Goal: Information Seeking & Learning: Learn about a topic

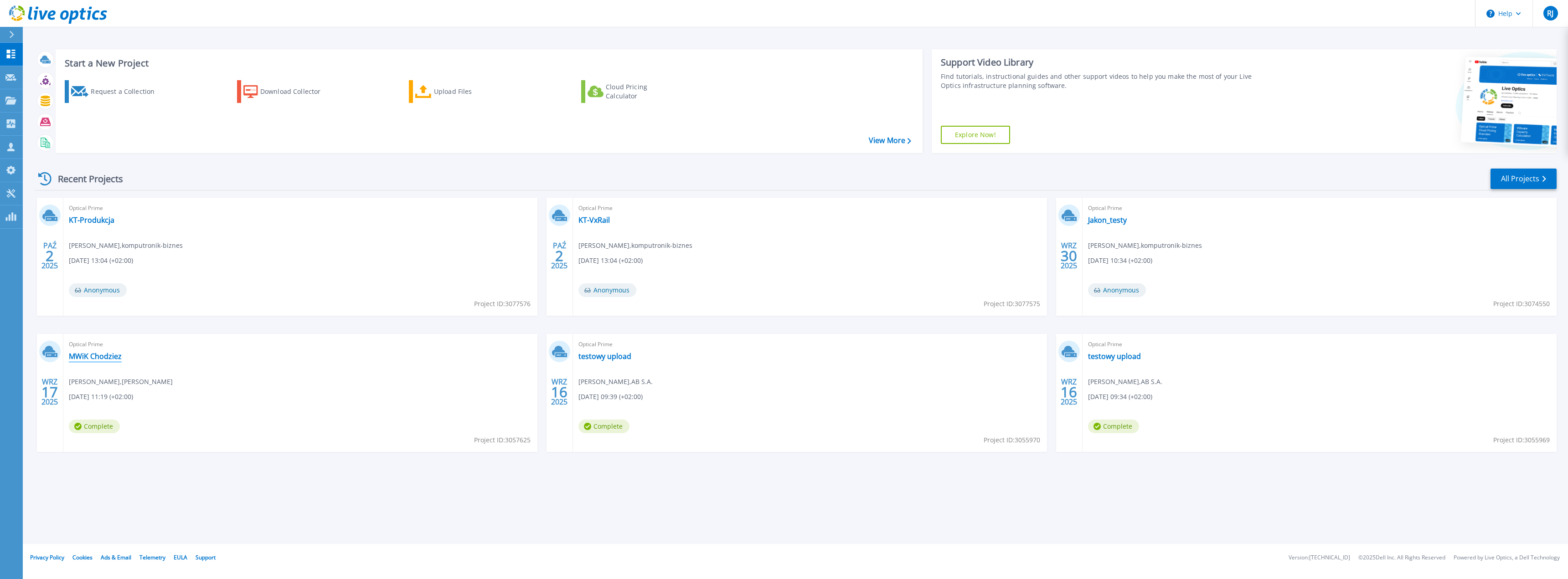
click at [93, 354] on link "MWiK Chodziez" at bounding box center [95, 356] width 53 height 9
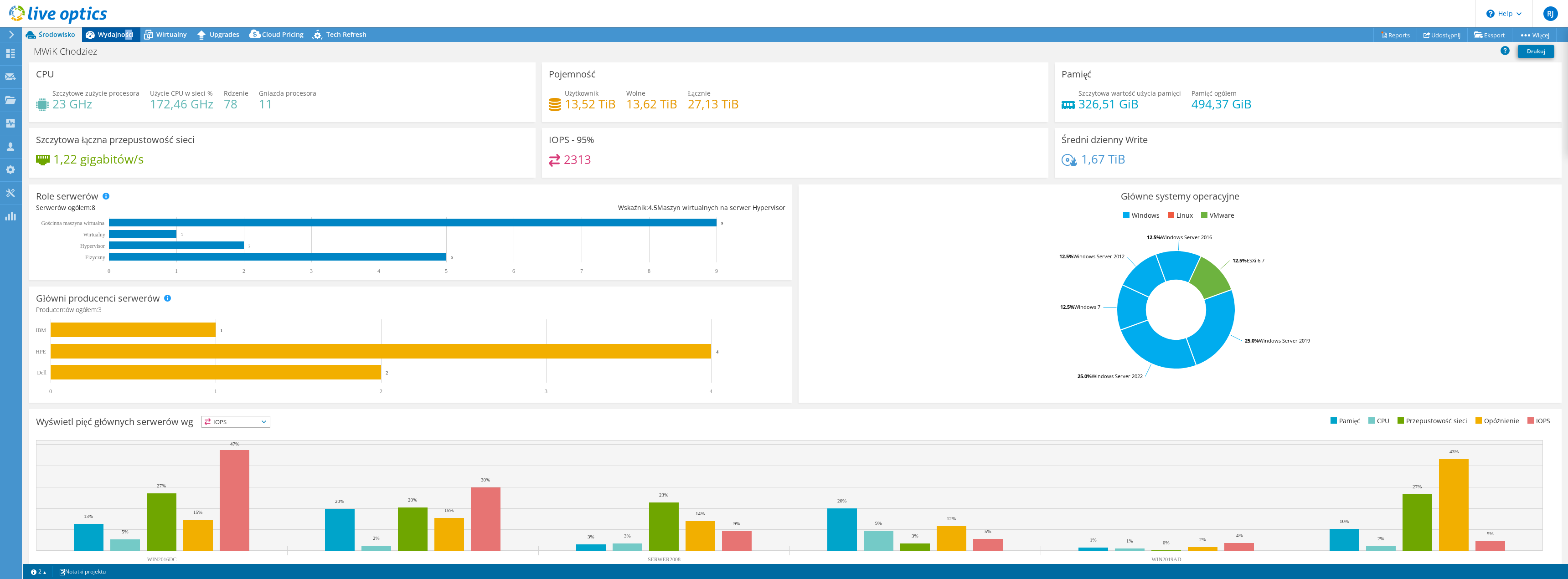
click at [119, 35] on div "Wydajności" at bounding box center [111, 35] width 58 height 15
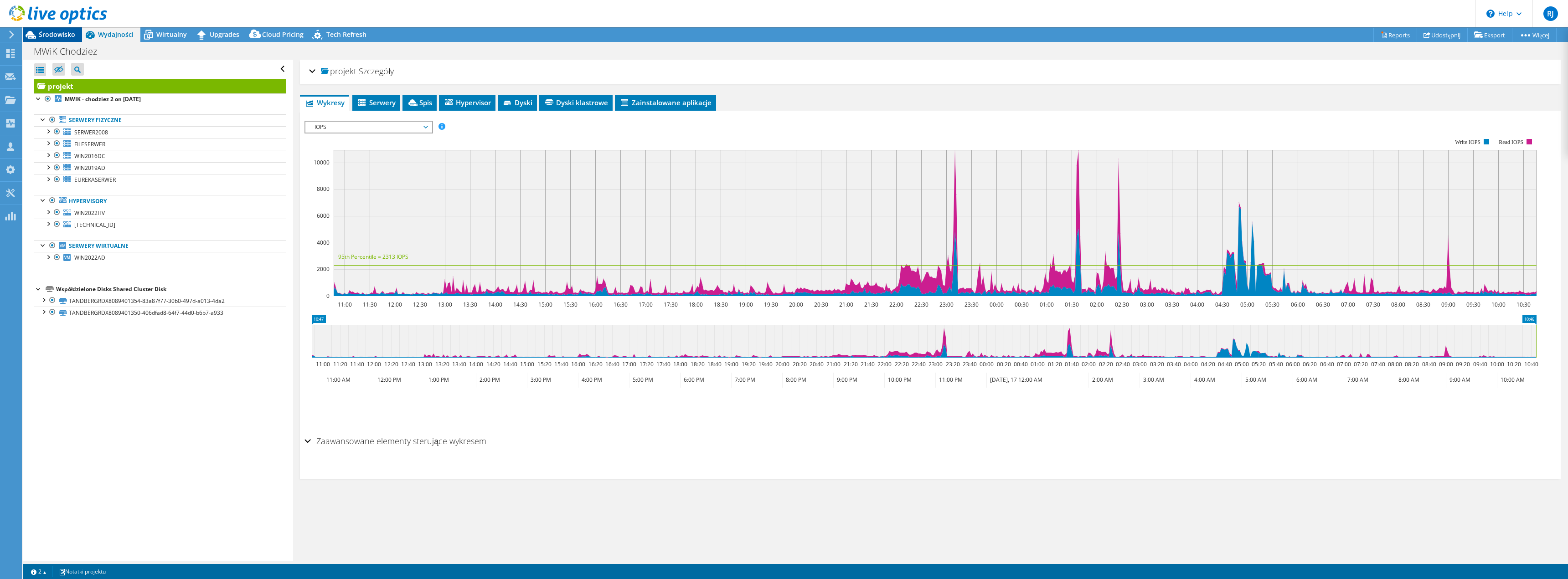
click at [58, 30] on span "Środowisko" at bounding box center [57, 34] width 37 height 9
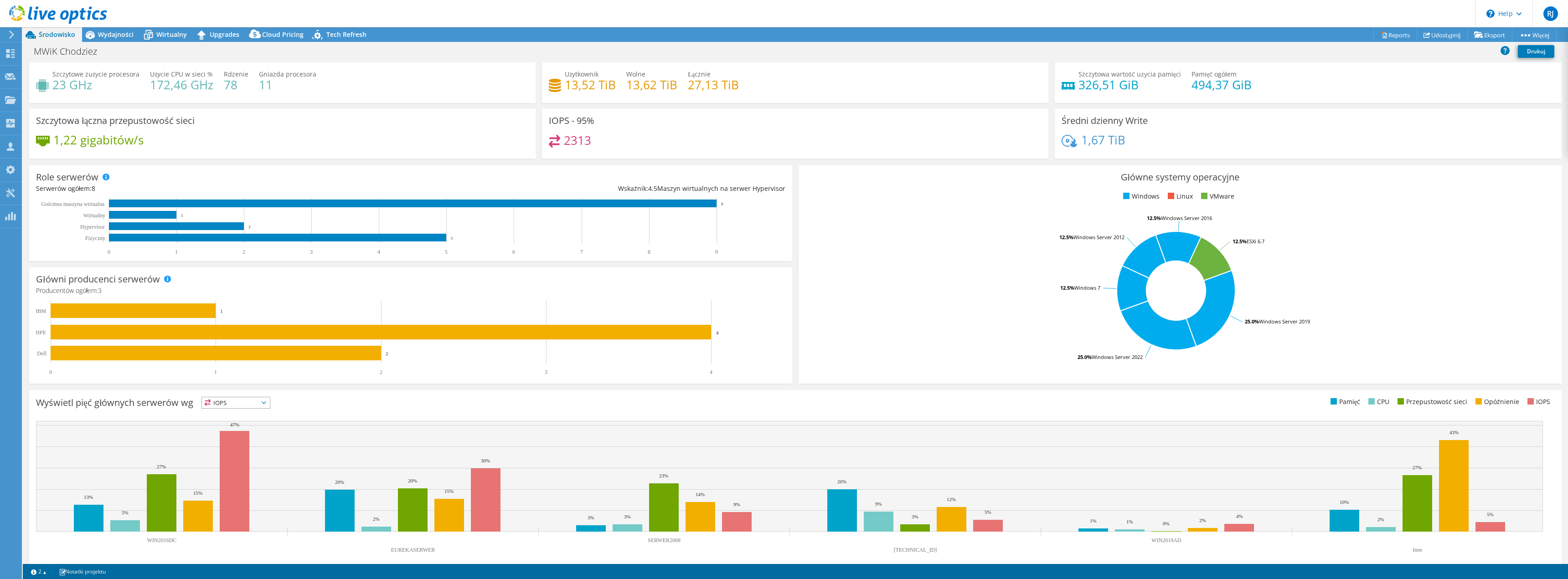
scroll to position [29, 0]
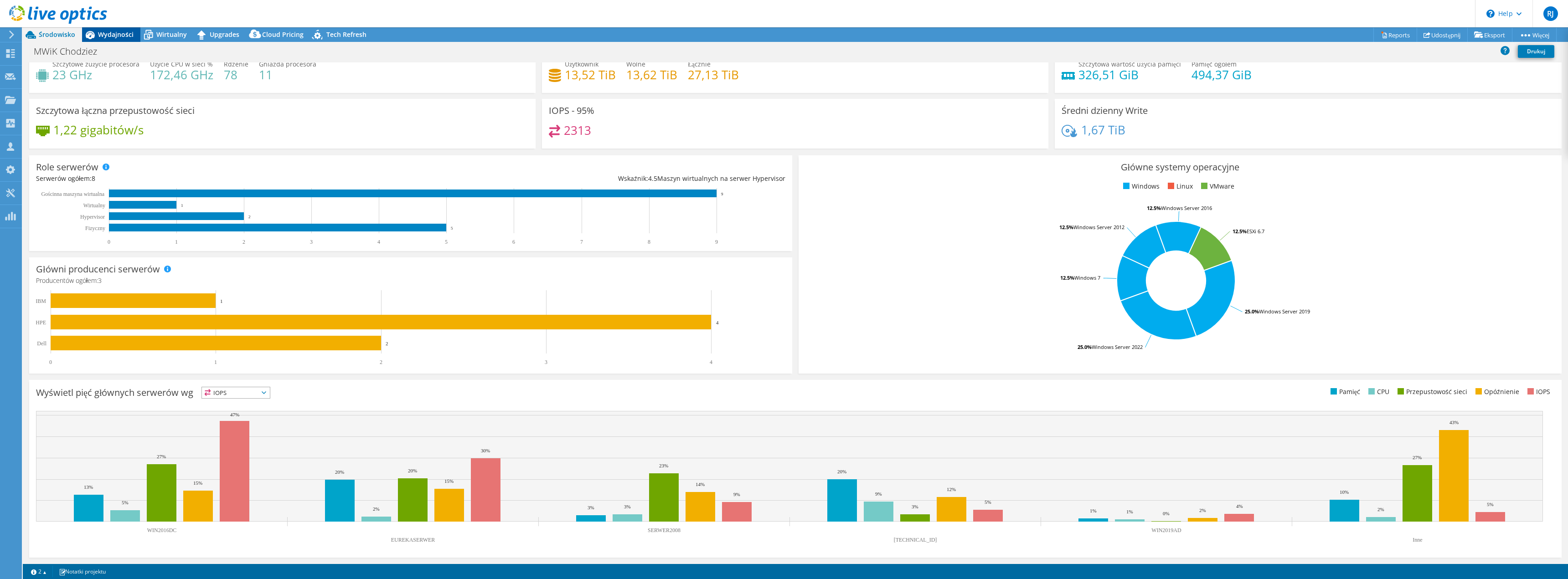
drag, startPoint x: 111, startPoint y: 30, endPoint x: 121, endPoint y: 37, distance: 12.2
click at [111, 30] on span "Wydajności" at bounding box center [116, 34] width 35 height 9
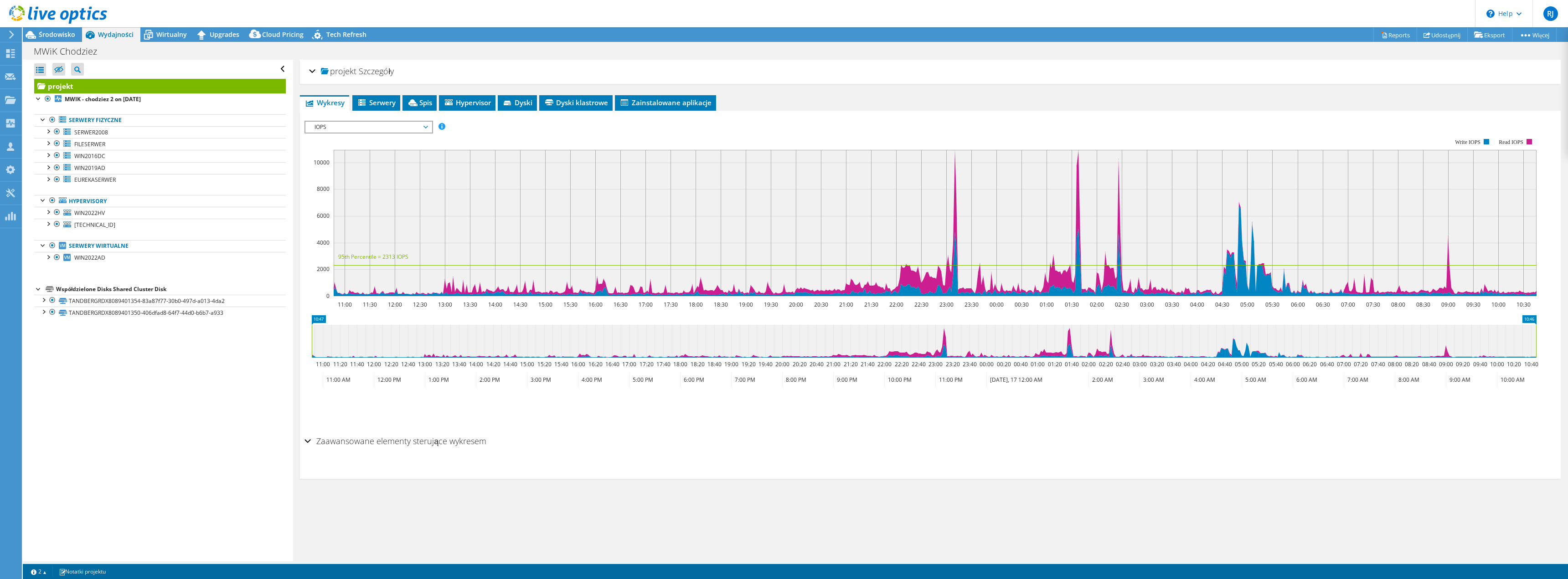
scroll to position [0, 0]
drag, startPoint x: 300, startPoint y: 344, endPoint x: 732, endPoint y: 523, distance: 467.6
click at [732, 523] on div "projekt Szczegóły Przygotowany dla: Robert Mądrowski, robert@teamsc.com.pl Kont…" at bounding box center [931, 310] width 1275 height 501
drag, startPoint x: 66, startPoint y: 38, endPoint x: 66, endPoint y: 47, distance: 9.0
click at [66, 38] on span "Środowisko" at bounding box center [57, 34] width 37 height 9
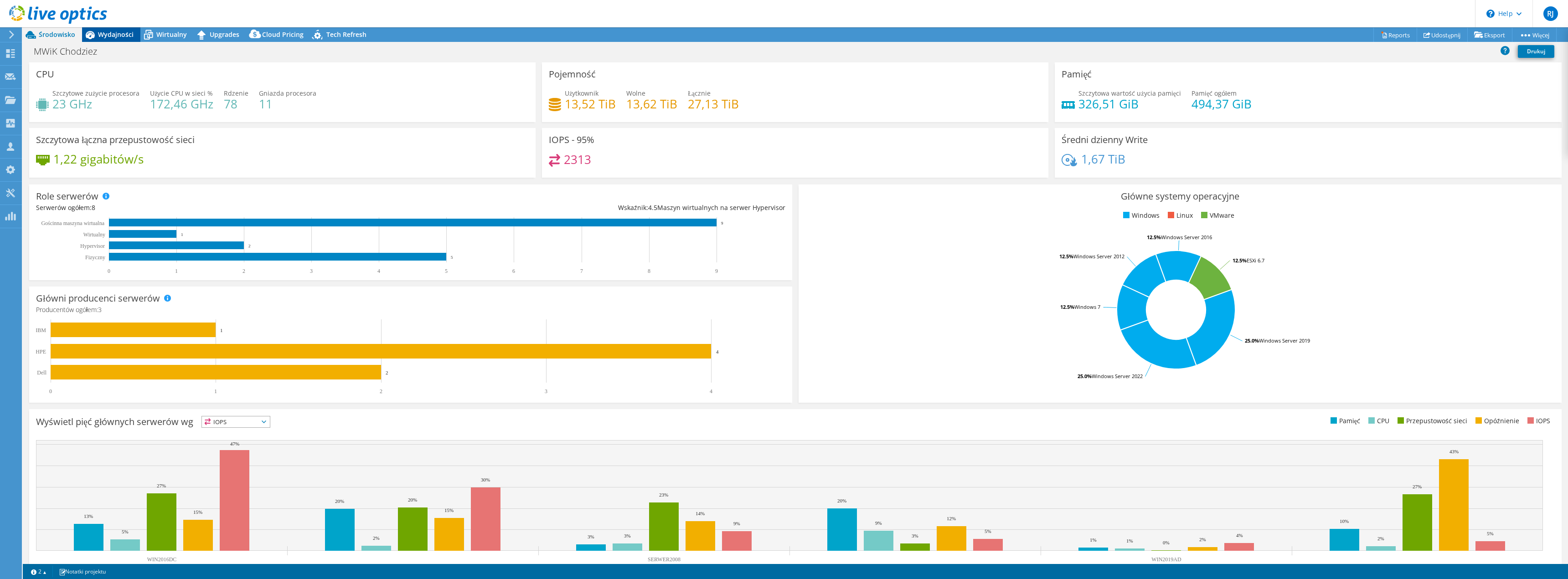
click at [108, 35] on span "Wydajności" at bounding box center [116, 34] width 35 height 9
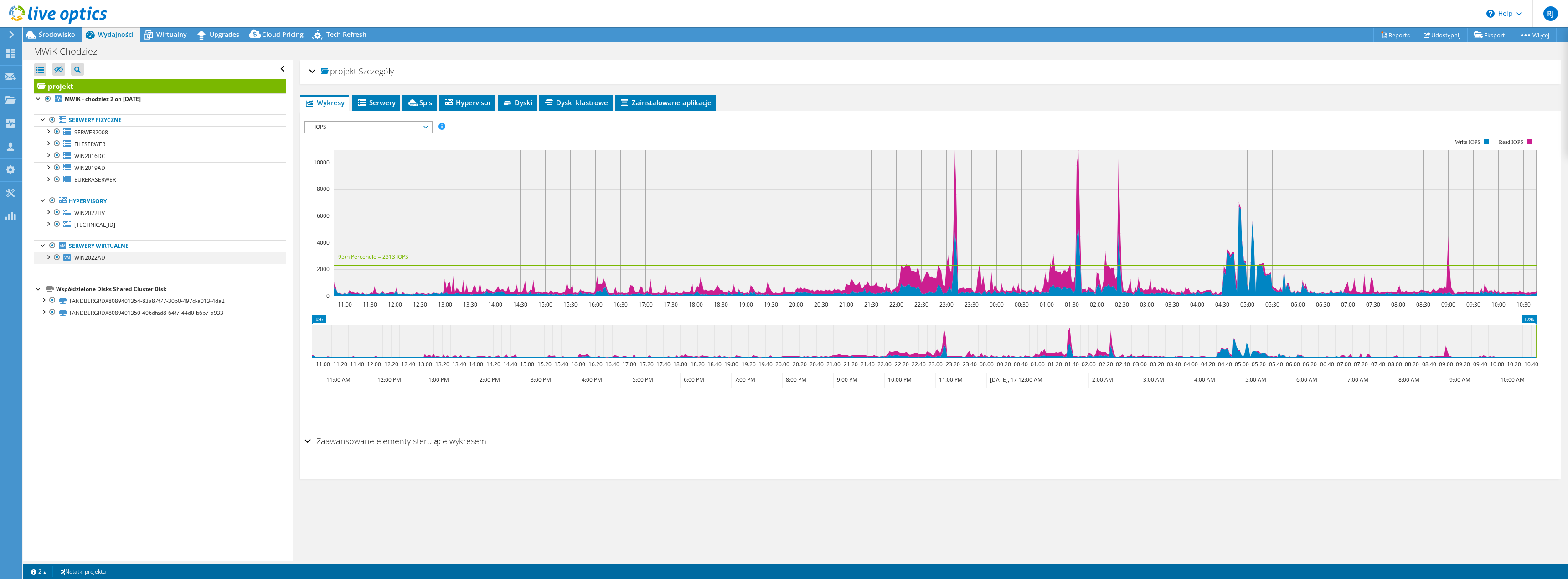
click at [49, 260] on div at bounding box center [47, 256] width 9 height 9
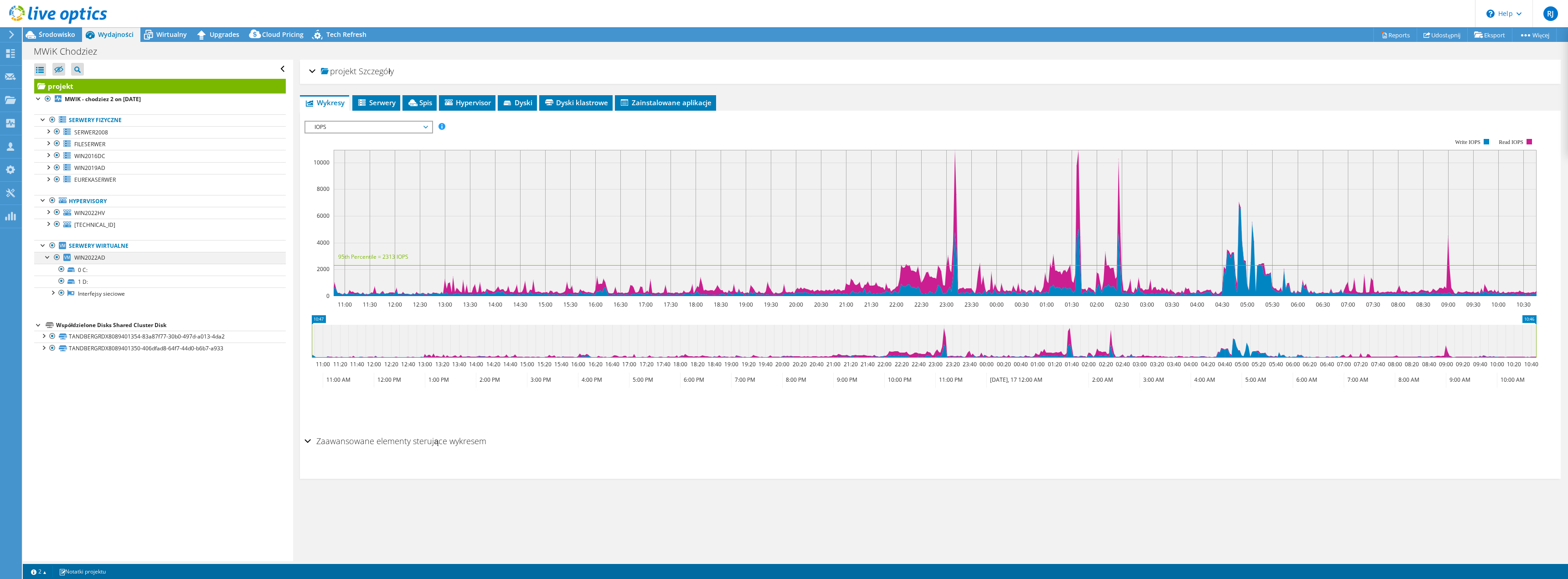
click at [48, 258] on div at bounding box center [47, 256] width 9 height 9
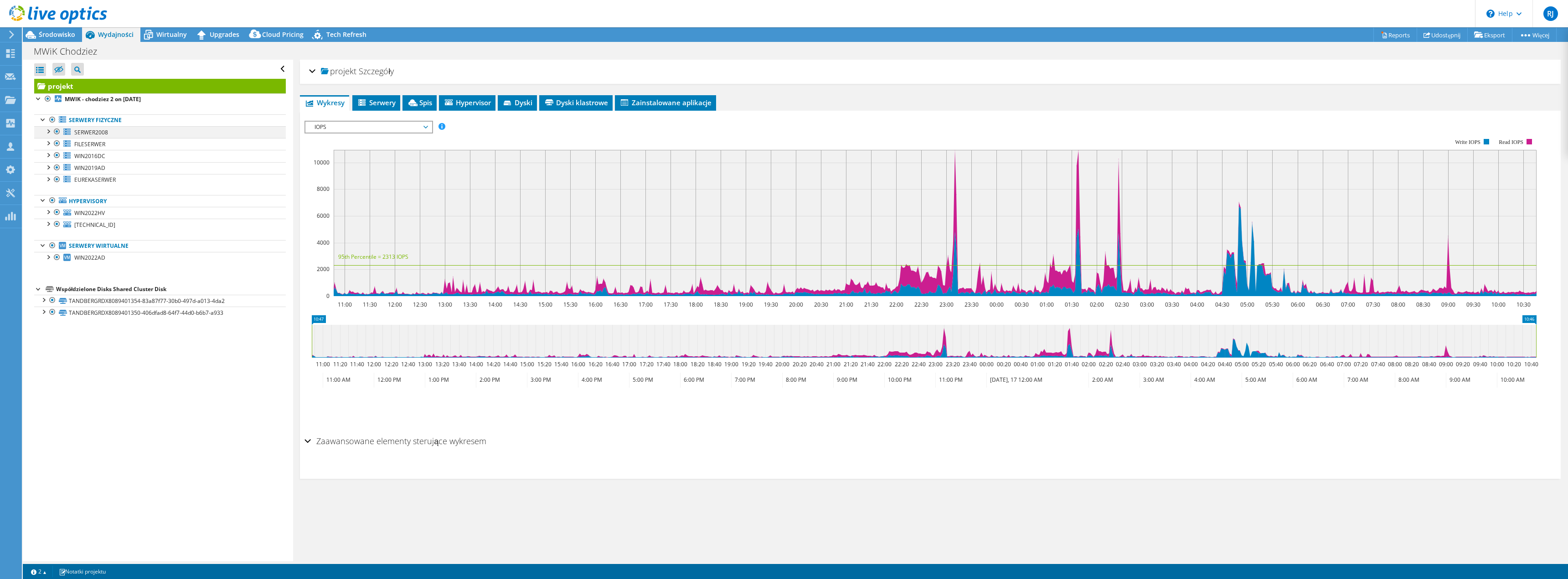
click at [56, 131] on div at bounding box center [57, 131] width 9 height 11
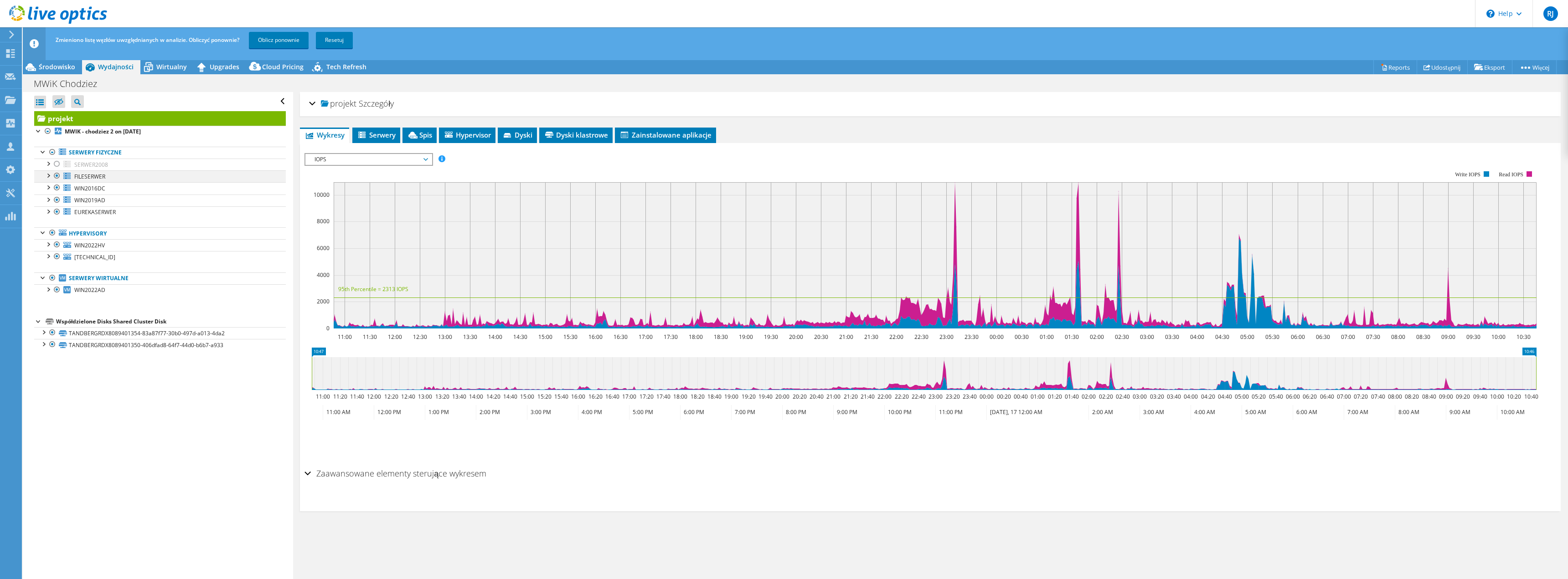
click at [54, 175] on div at bounding box center [57, 176] width 9 height 11
click at [55, 202] on div at bounding box center [57, 200] width 9 height 11
click at [57, 209] on div at bounding box center [57, 212] width 9 height 11
click at [128, 186] on link "WIN2016DC" at bounding box center [159, 188] width 251 height 12
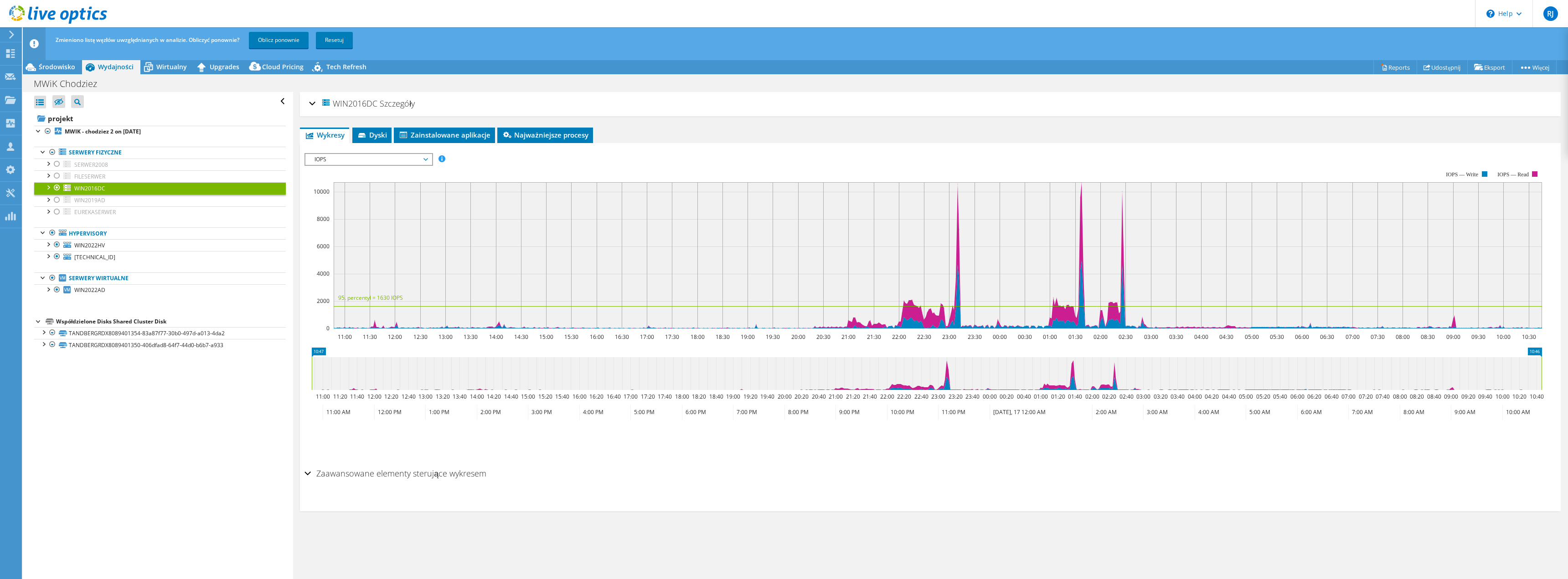
click at [48, 185] on div at bounding box center [47, 187] width 9 height 9
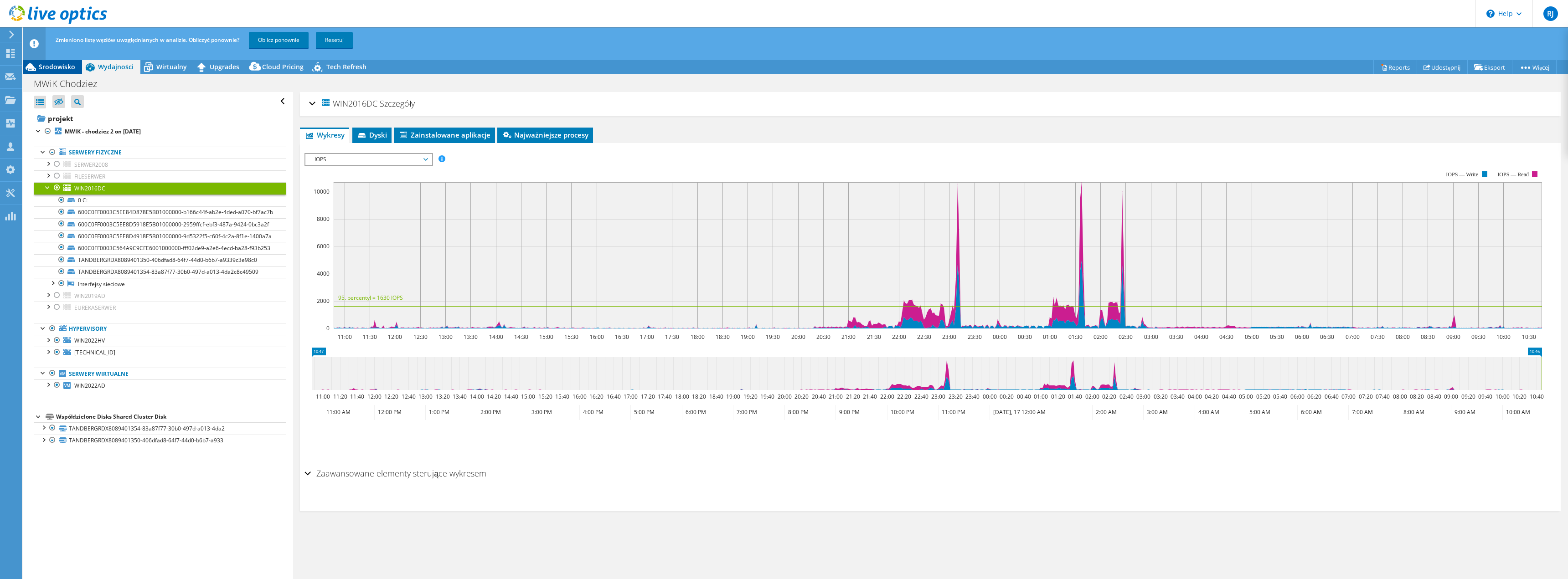
click at [54, 66] on span "Środowisko" at bounding box center [57, 67] width 37 height 9
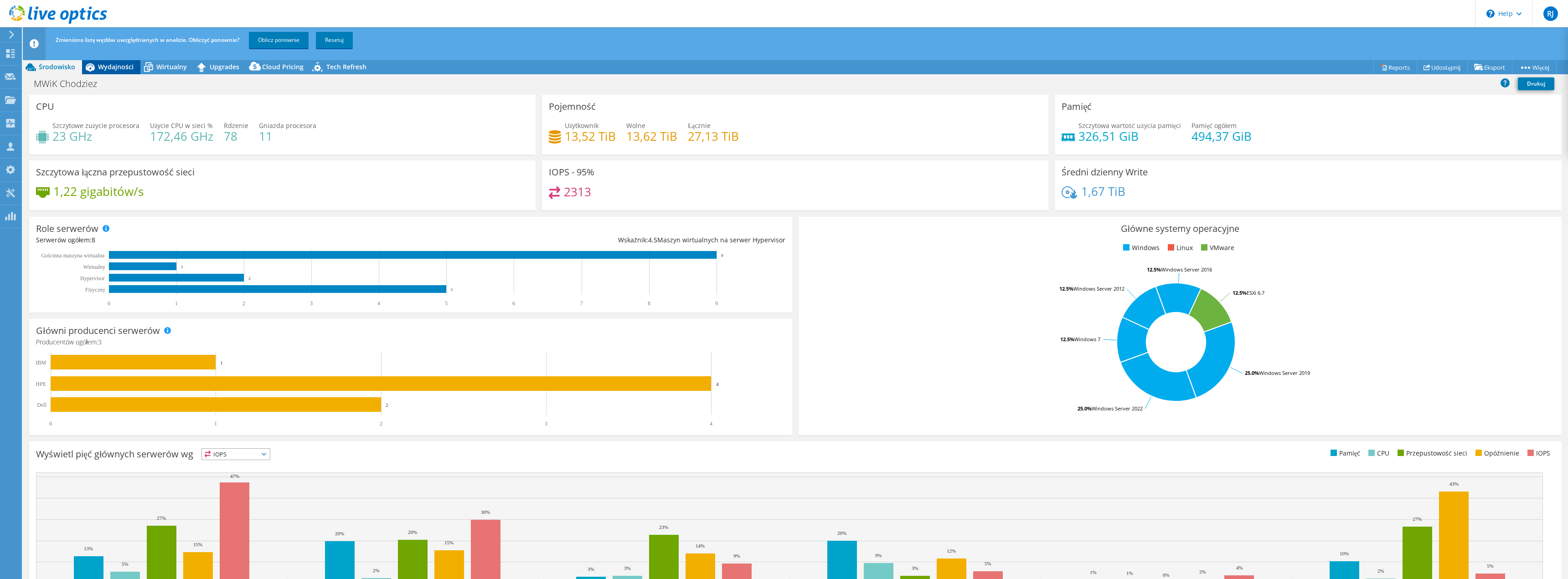
click at [119, 68] on span "Wydajności" at bounding box center [116, 67] width 35 height 9
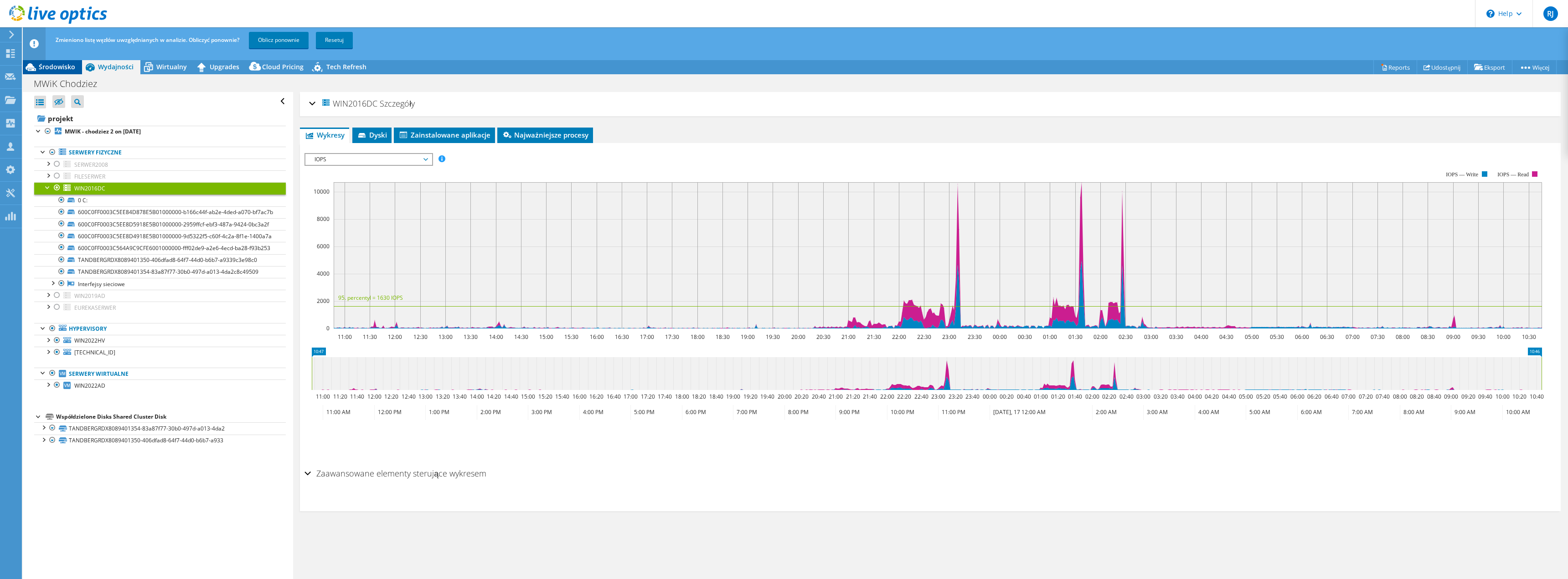
click at [51, 69] on span "Środowisko" at bounding box center [57, 67] width 37 height 9
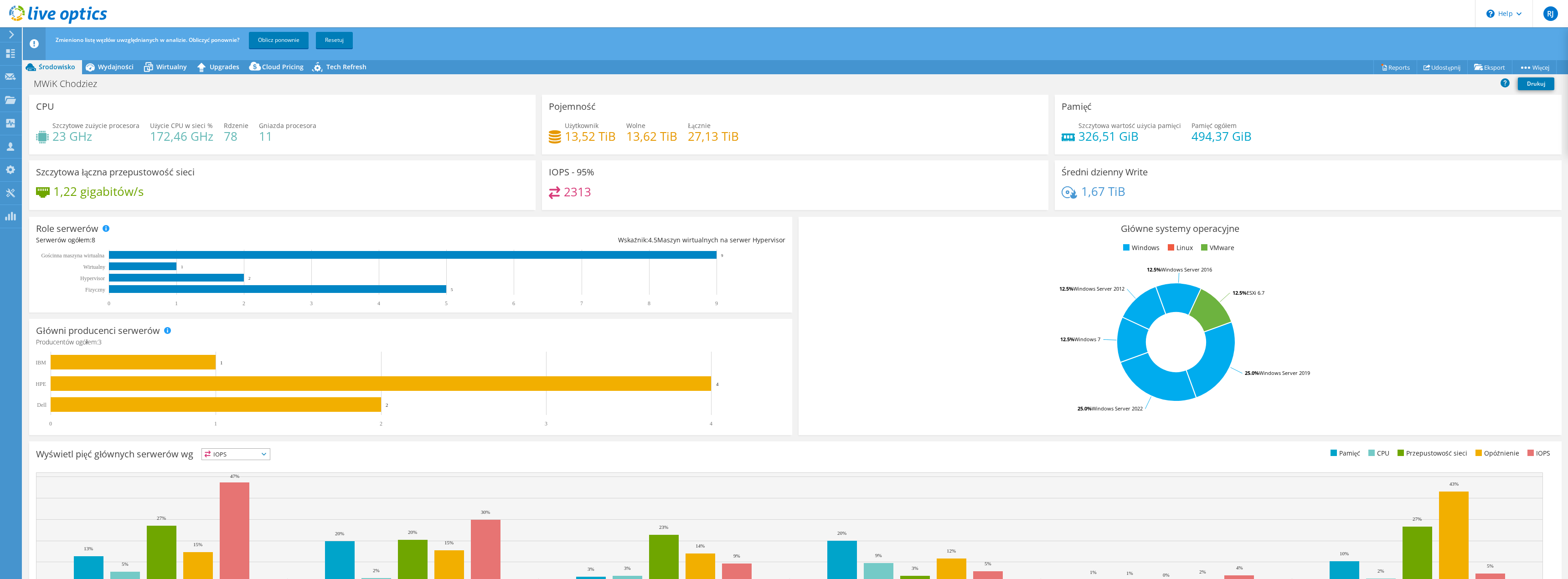
click at [1115, 41] on div "Zmieniono listę węzłów uwzględnianych w analizie. Obliczyć ponownie? Oblicz pon…" at bounding box center [813, 40] width 1518 height 26
click at [111, 64] on span "Wydajności" at bounding box center [116, 67] width 35 height 9
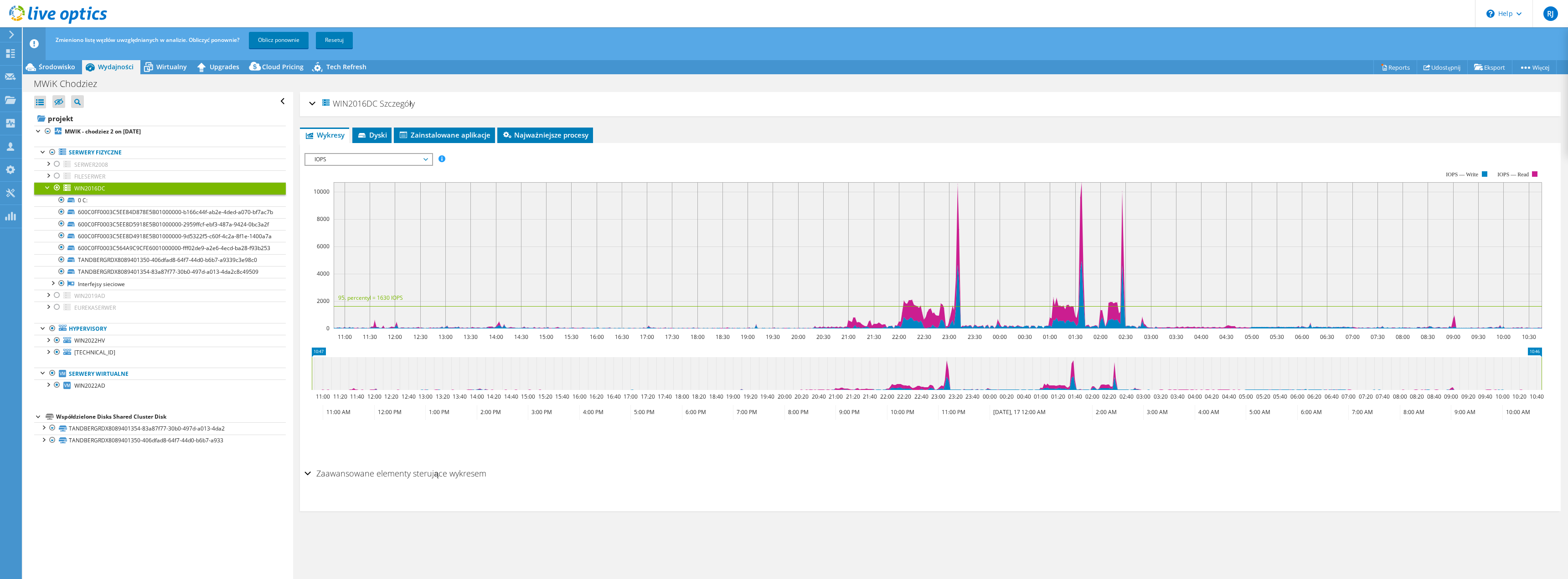
click at [423, 157] on span "IOPS" at bounding box center [368, 159] width 117 height 11
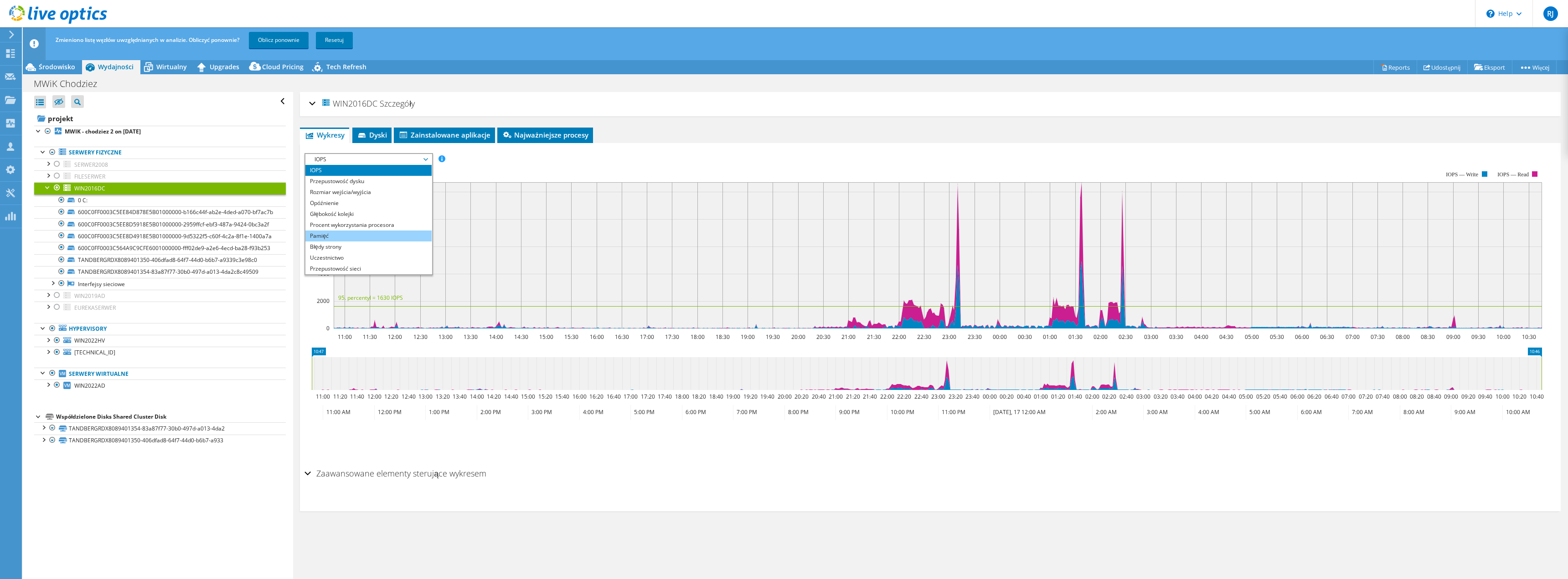
click at [354, 238] on li "Pamięć" at bounding box center [368, 236] width 126 height 11
